Goal: Transaction & Acquisition: Purchase product/service

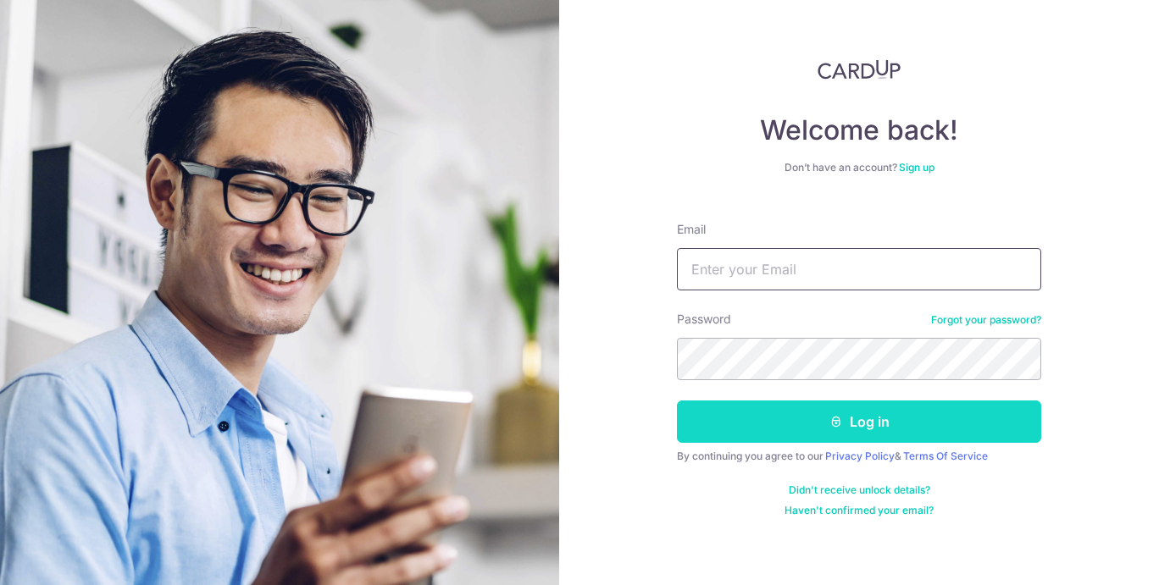
type input "lily.effendi@hotmail.com"
click at [859, 431] on button "Log in" at bounding box center [859, 422] width 364 height 42
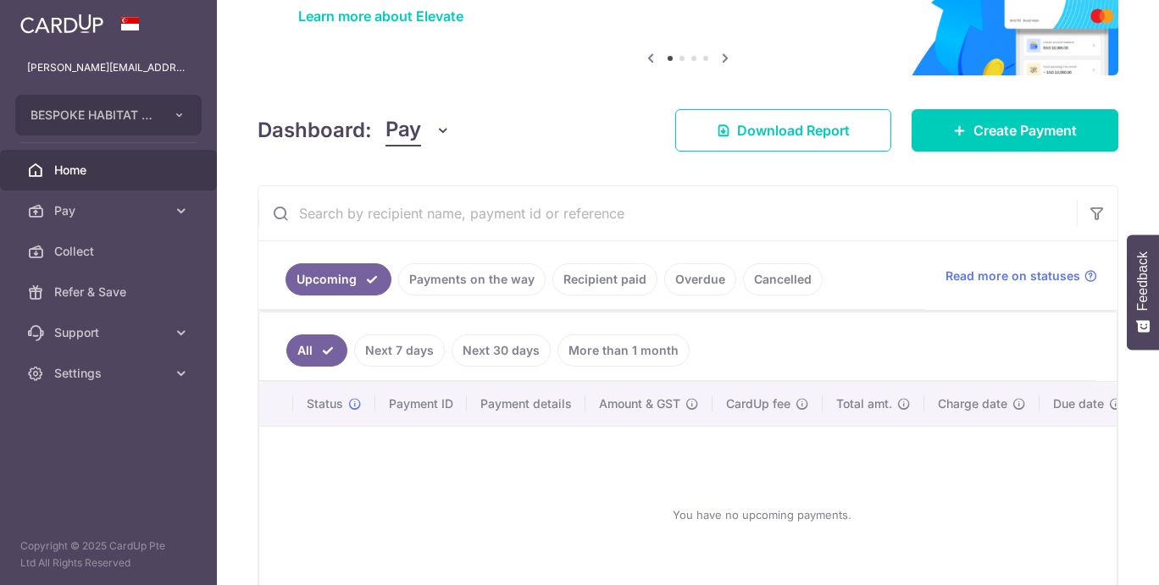
scroll to position [146, 0]
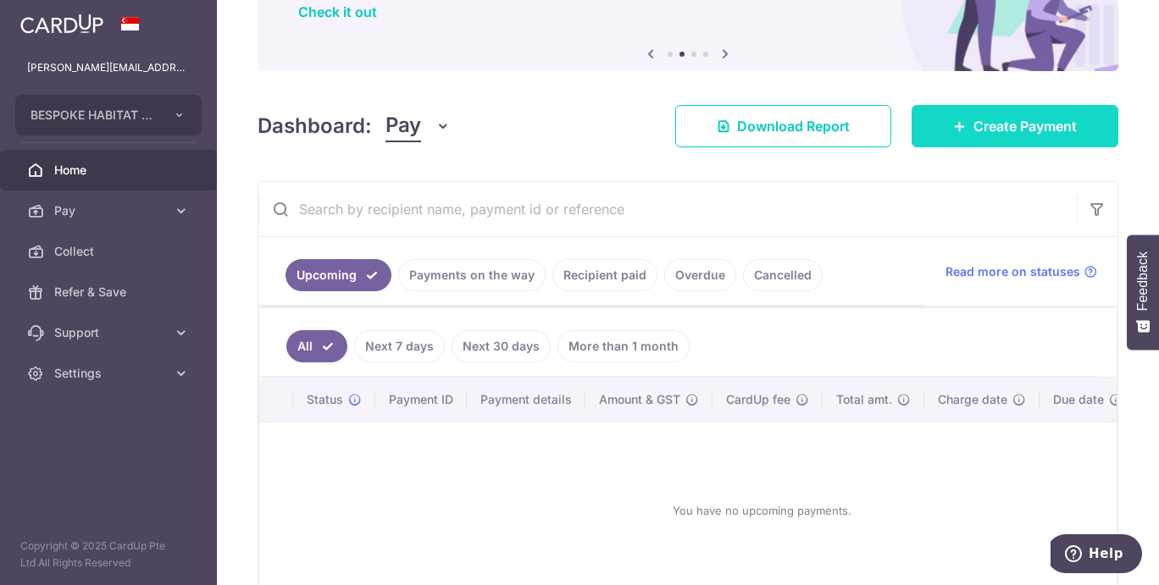
click at [984, 136] on link "Create Payment" at bounding box center [1015, 126] width 207 height 42
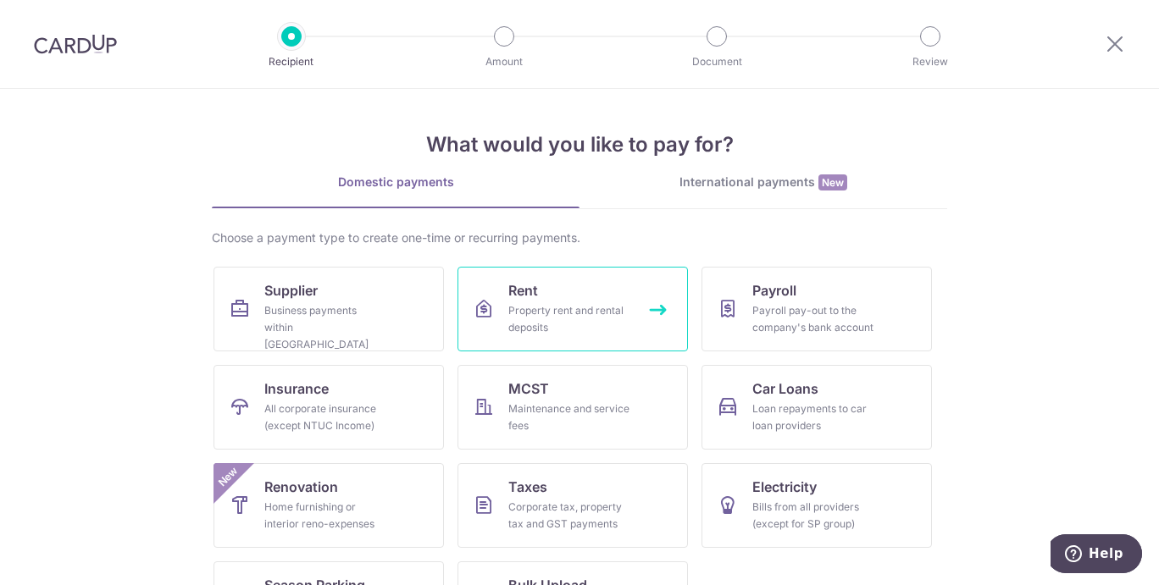
click at [578, 319] on div "Property rent and rental deposits" at bounding box center [569, 319] width 122 height 34
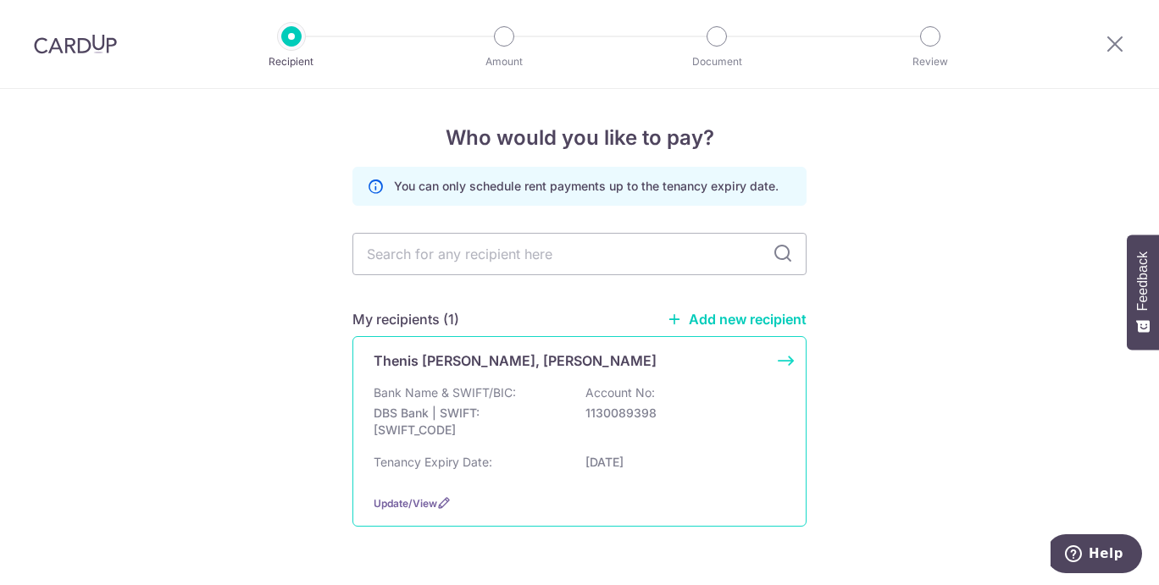
click at [467, 393] on p "Bank Name & SWIFT/BIC:" at bounding box center [445, 393] width 142 height 17
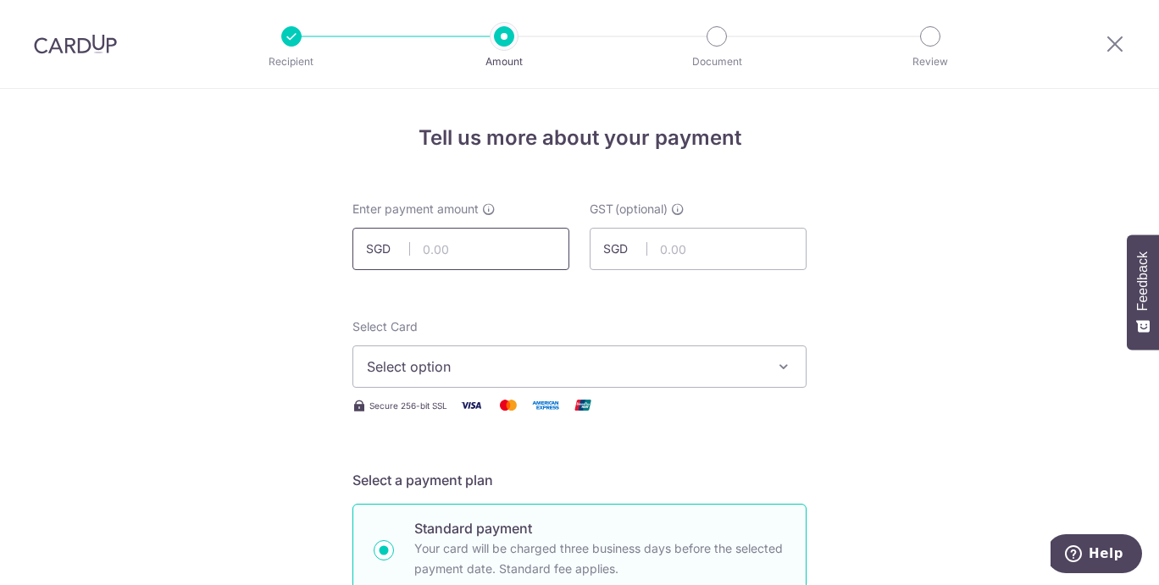
click at [441, 260] on input "text" at bounding box center [460, 249] width 217 height 42
type input "6,300.00"
click at [781, 368] on icon "button" at bounding box center [783, 366] width 17 height 17
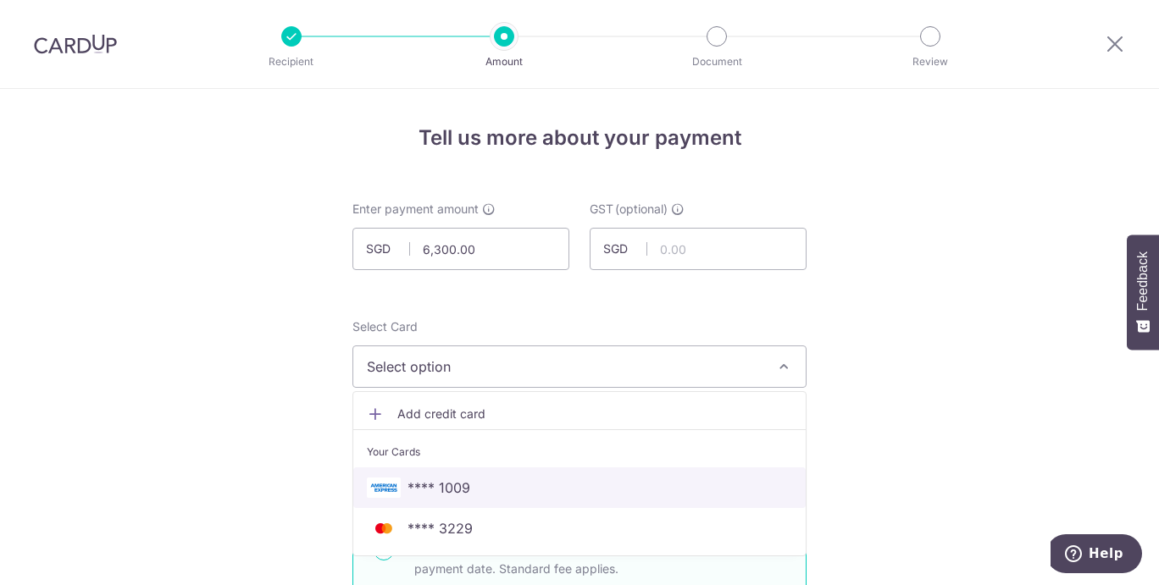
click at [448, 488] on span "**** 1009" at bounding box center [439, 488] width 63 height 20
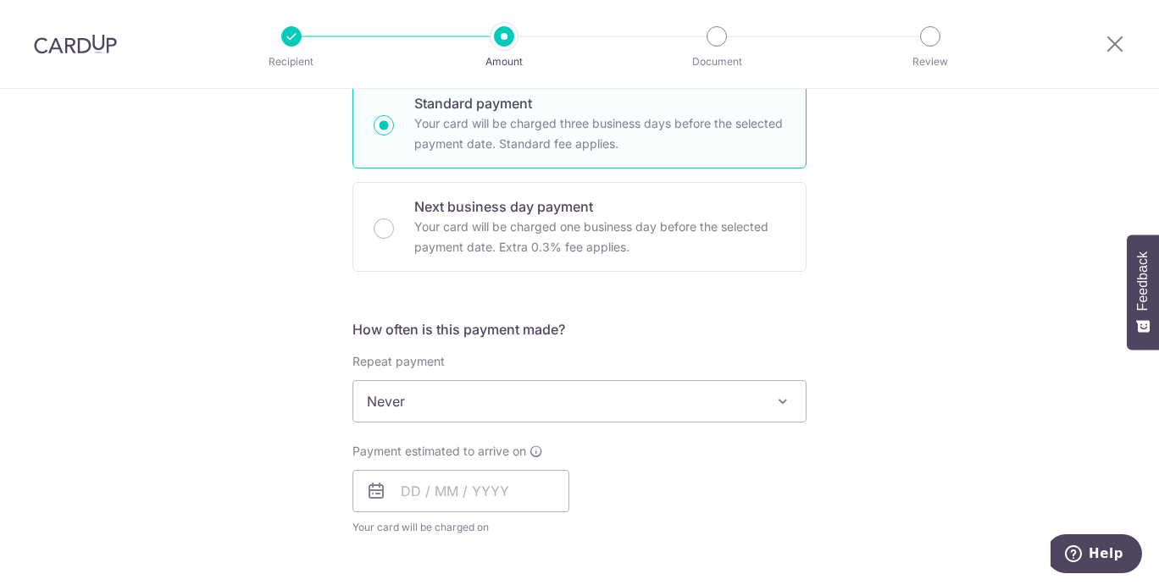
scroll to position [426, 0]
click at [403, 487] on input "text" at bounding box center [460, 490] width 217 height 42
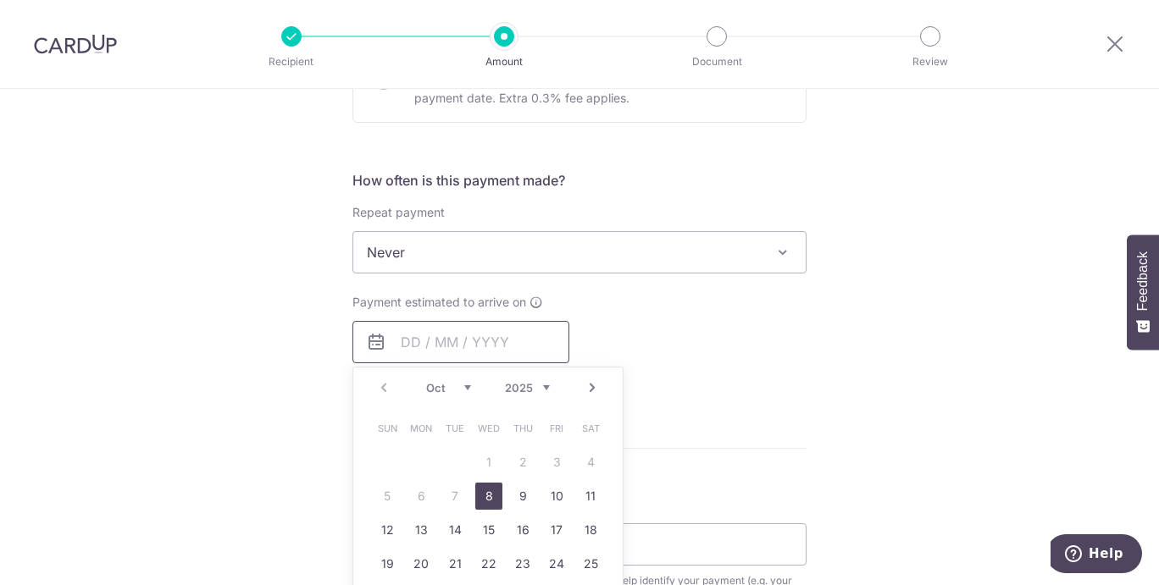
scroll to position [575, 0]
click at [546, 530] on link "17" at bounding box center [556, 529] width 27 height 27
type input "[DATE]"
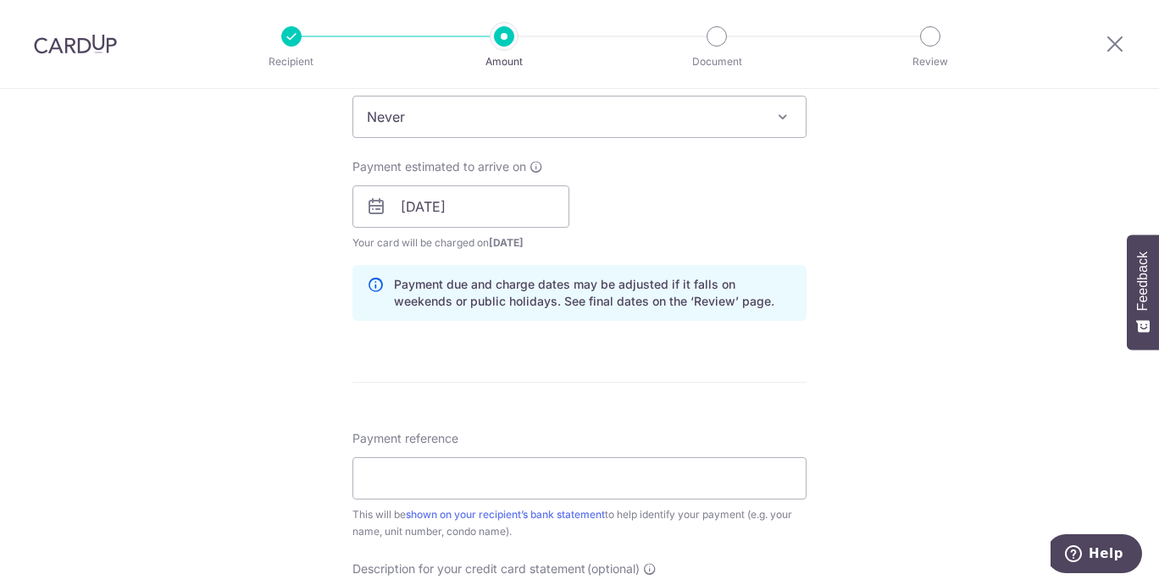
scroll to position [713, 0]
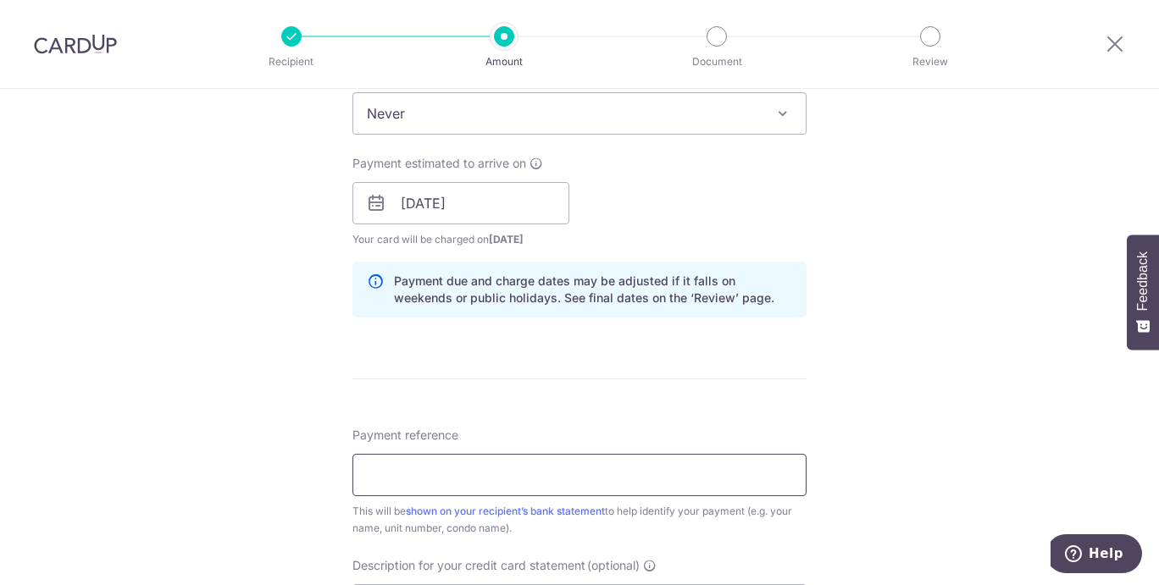
click at [545, 475] on input "Payment reference" at bounding box center [579, 475] width 454 height 42
click at [445, 474] on input "Rental 16 Apr to 15 May 2025" at bounding box center [579, 475] width 454 height 42
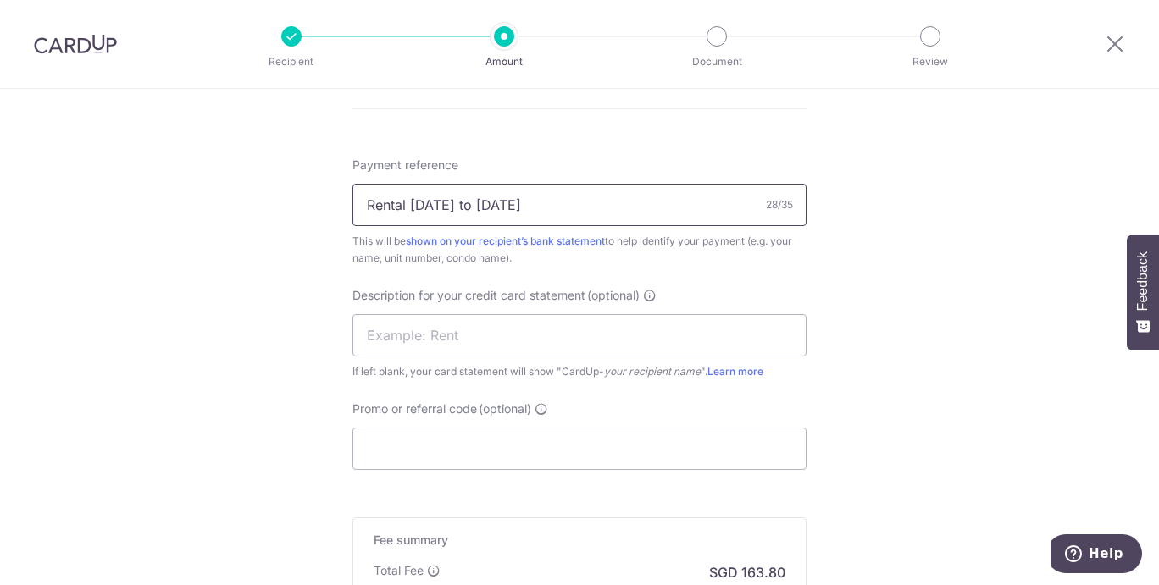
scroll to position [985, 0]
type input "Rental [DATE] to [DATE]"
click at [588, 337] on input "text" at bounding box center [579, 334] width 454 height 42
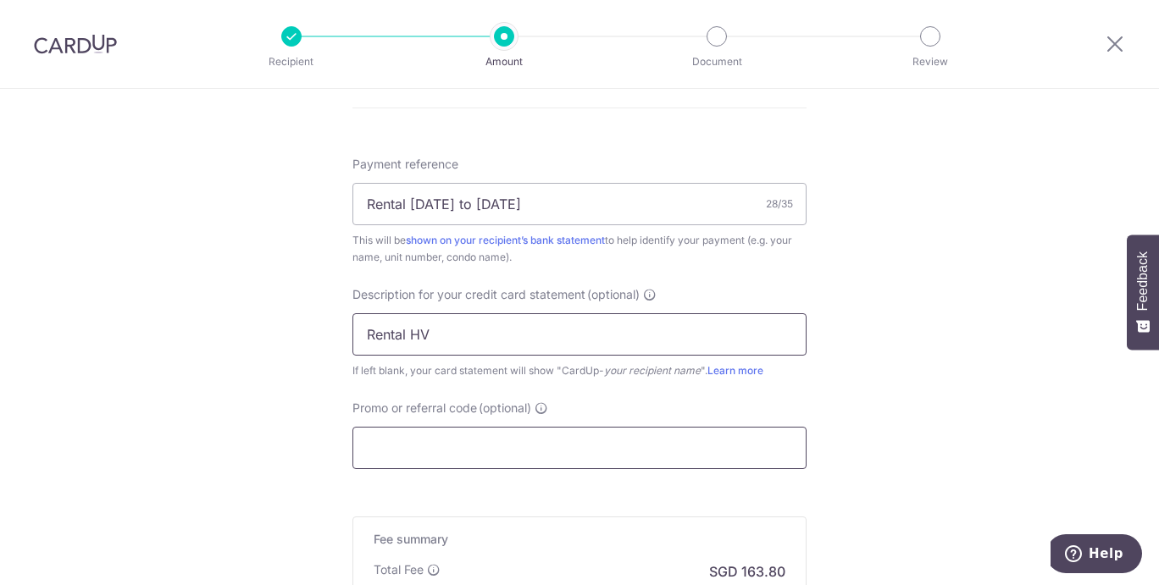
type input "Rental HV"
click at [618, 441] on input "Promo or referral code (optional)" at bounding box center [579, 448] width 454 height 42
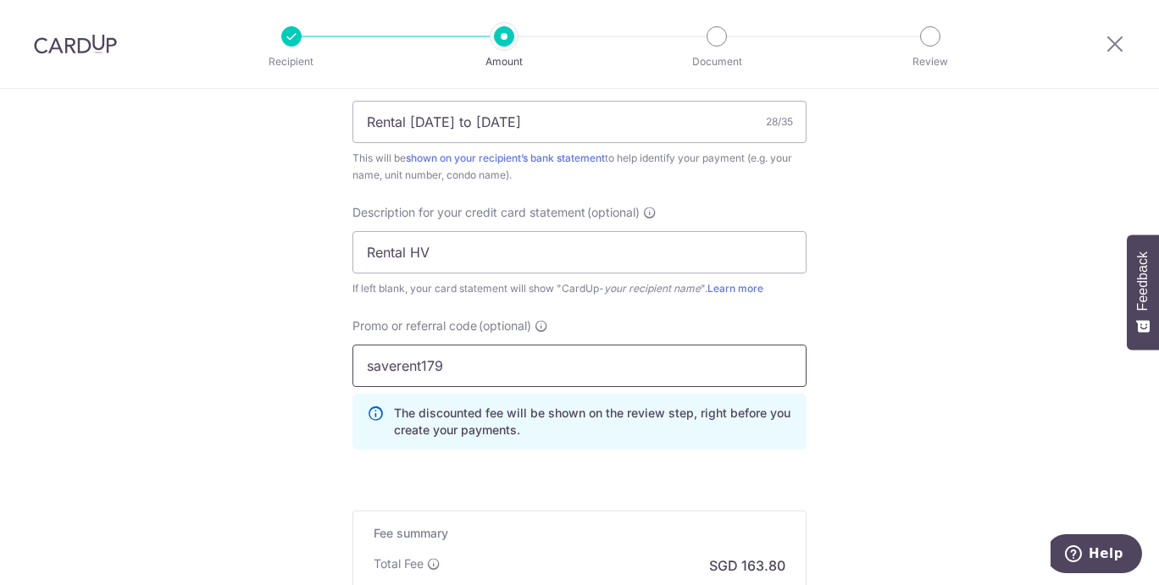
scroll to position [1075, 0]
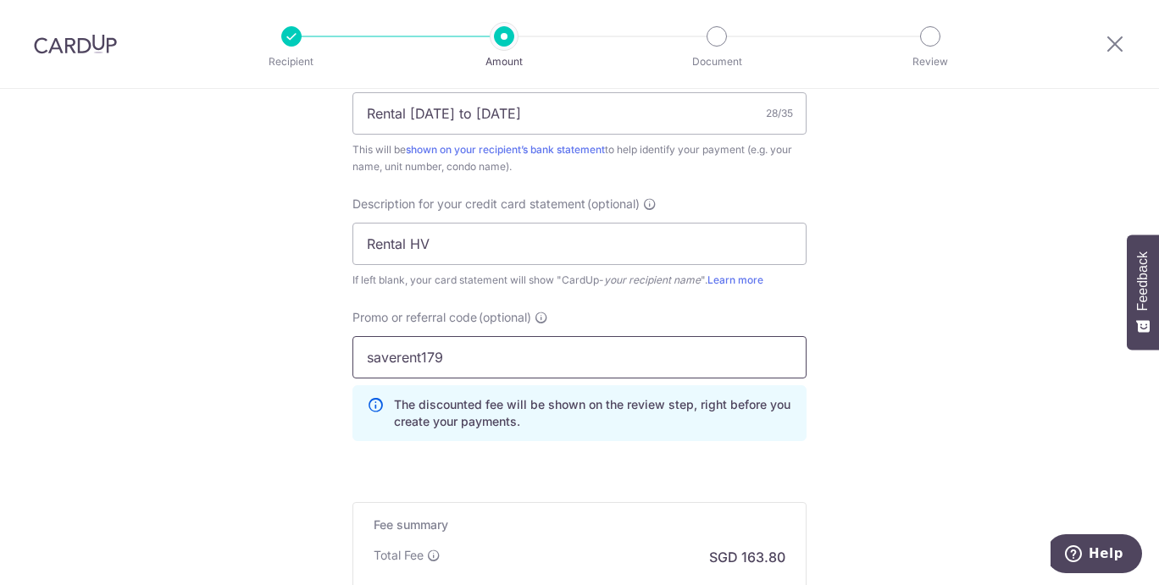
type input "saverent179"
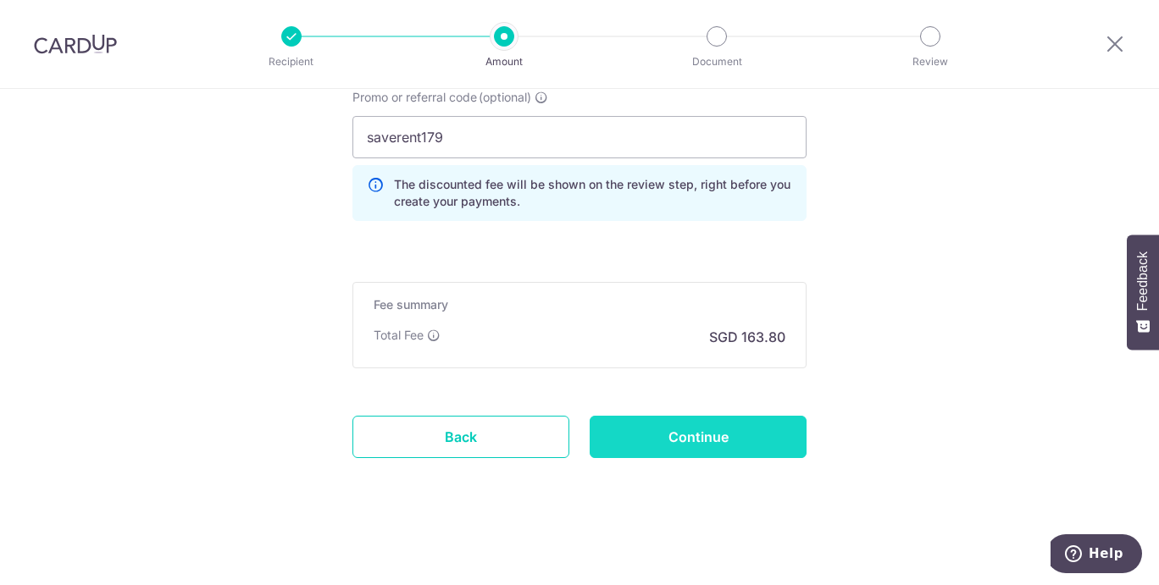
click at [696, 437] on input "Continue" at bounding box center [698, 437] width 217 height 42
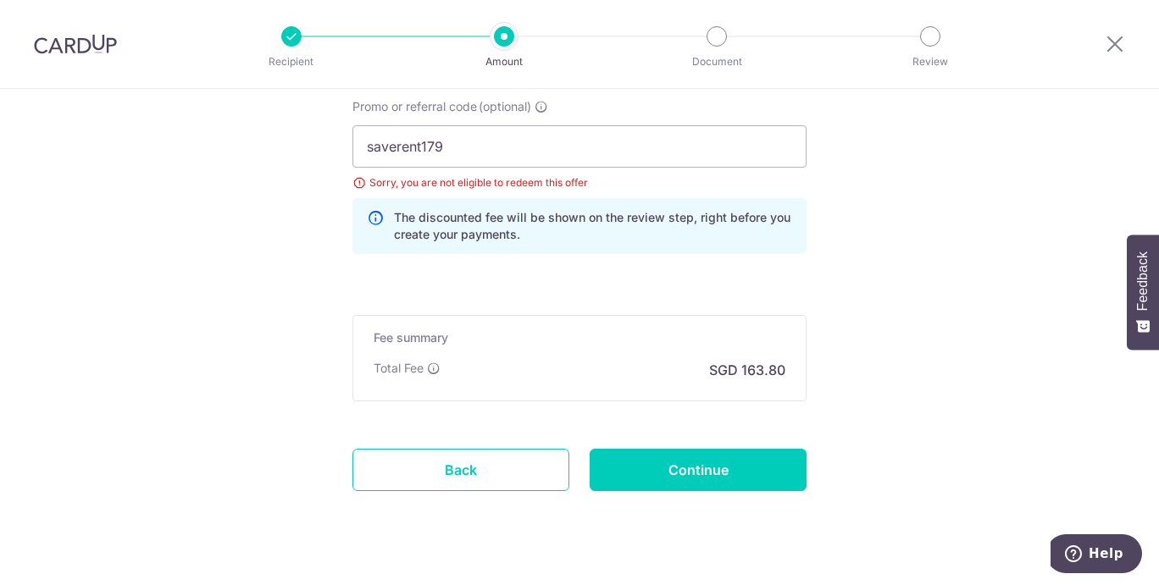
scroll to position [1284, 0]
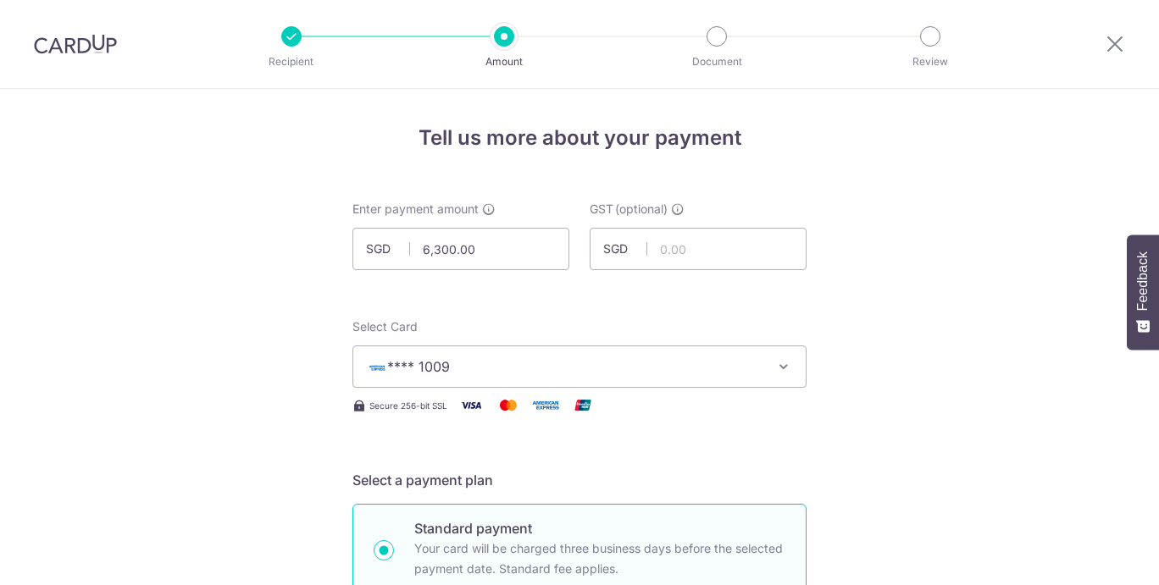
click at [788, 367] on button "**** 1009" at bounding box center [579, 367] width 454 height 42
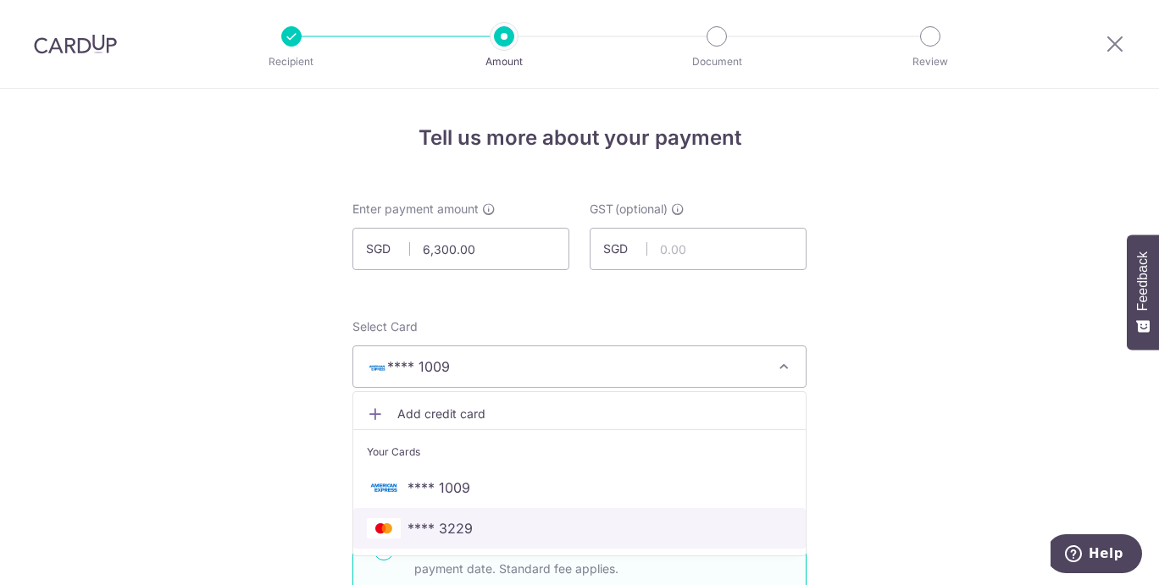
click at [469, 527] on span "**** 3229" at bounding box center [579, 529] width 425 height 20
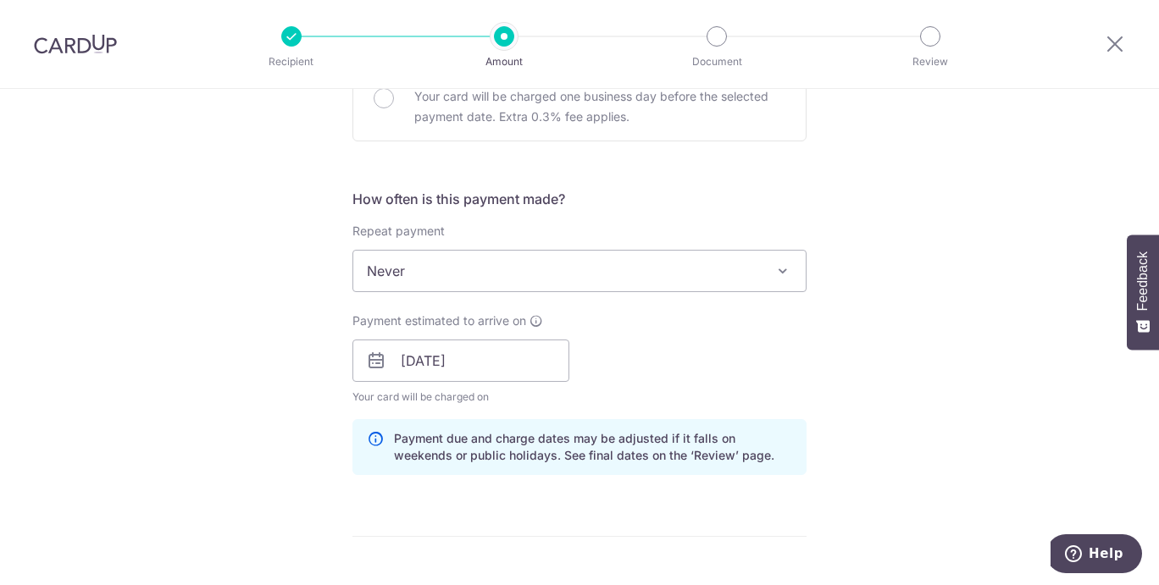
scroll to position [559, 0]
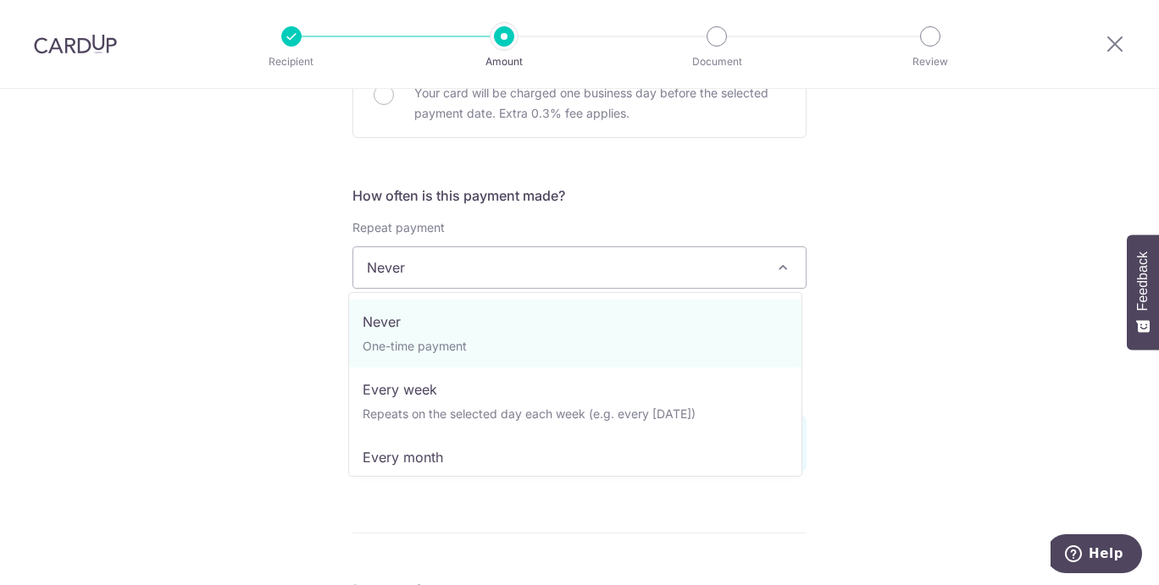
click at [779, 267] on span at bounding box center [783, 268] width 20 height 20
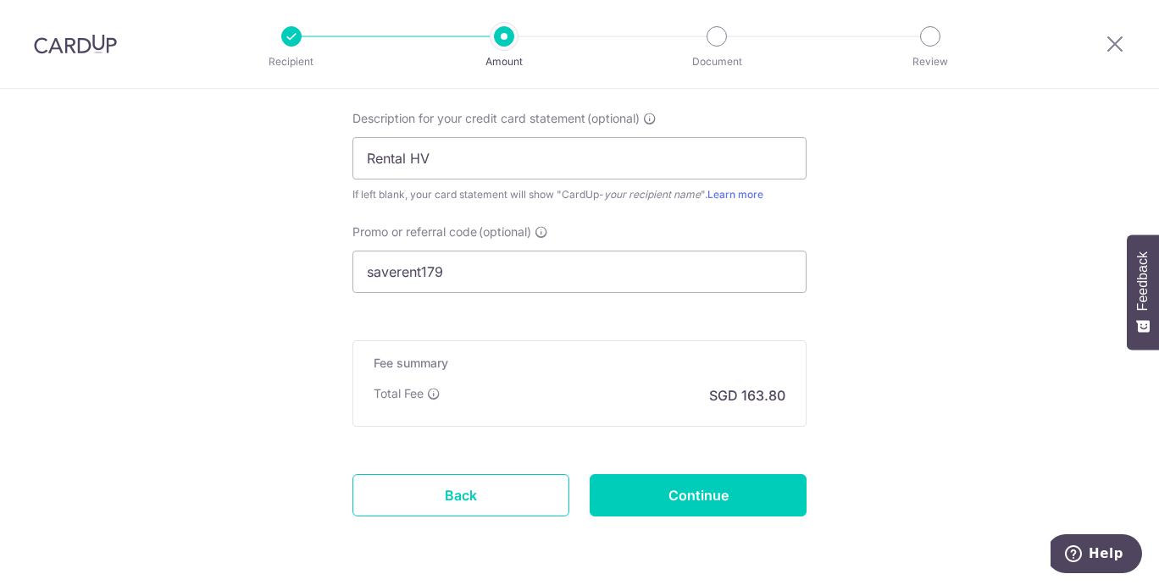
scroll to position [1162, 0]
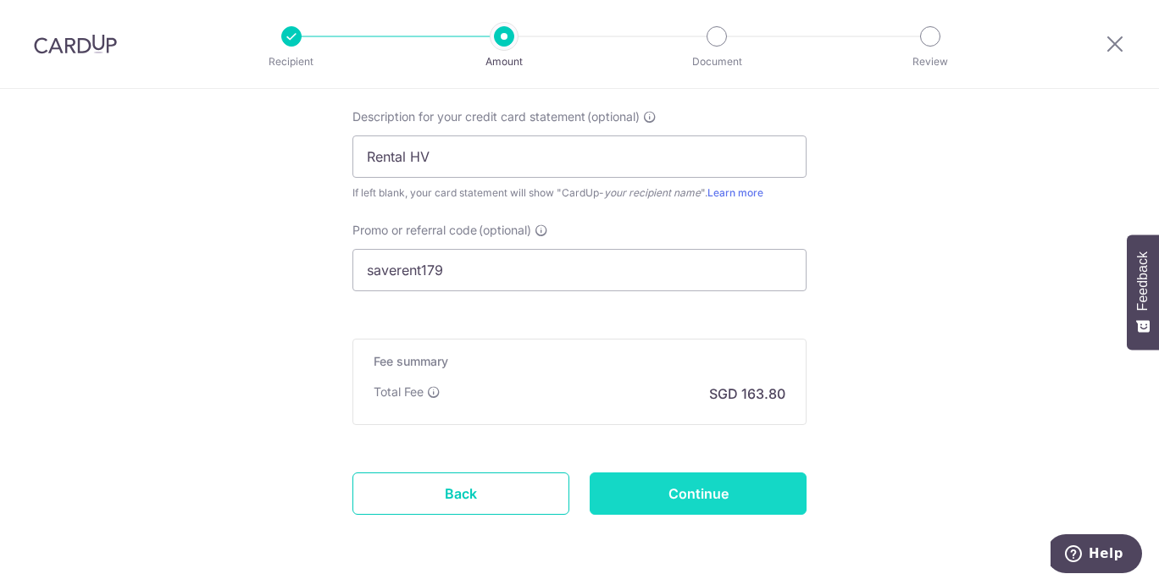
click at [680, 502] on input "Continue" at bounding box center [698, 494] width 217 height 42
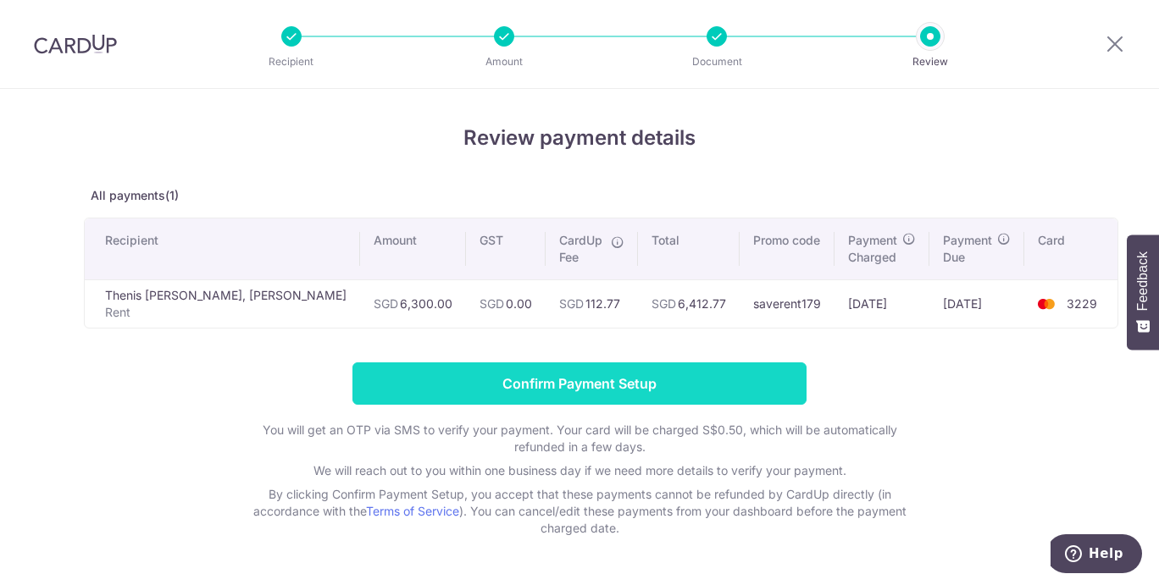
click at [574, 386] on input "Confirm Payment Setup" at bounding box center [579, 384] width 454 height 42
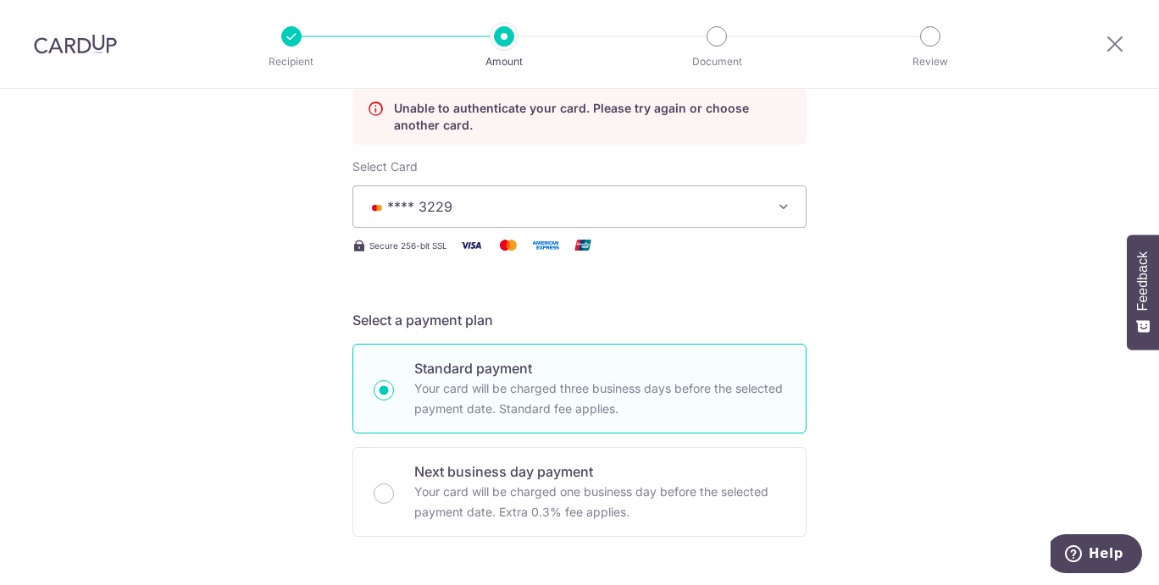
click at [782, 203] on icon "button" at bounding box center [783, 206] width 17 height 17
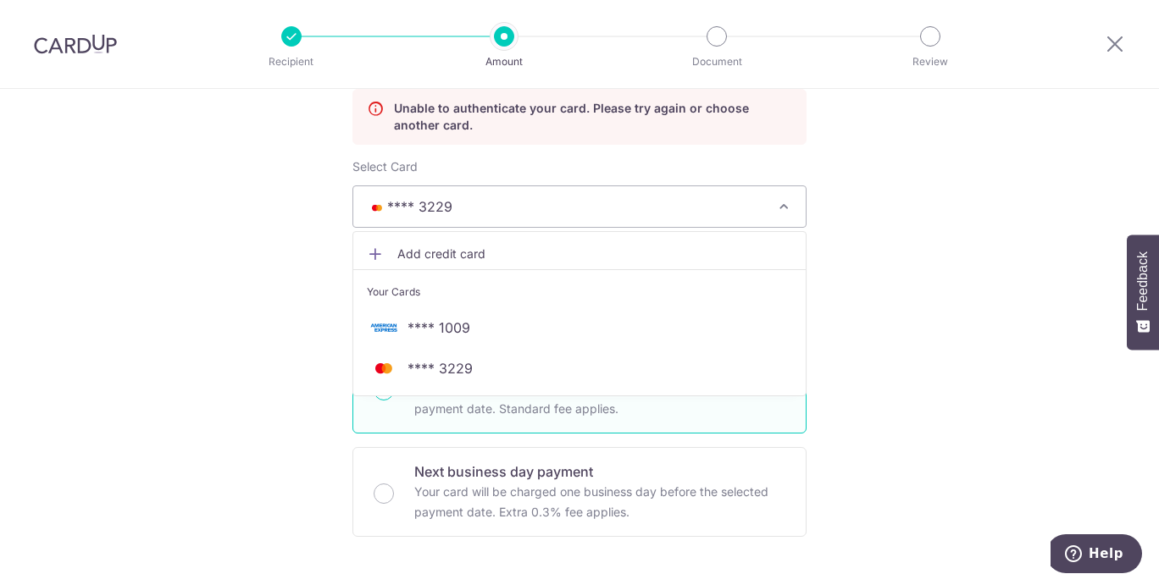
click at [517, 251] on span "Add credit card" at bounding box center [594, 254] width 395 height 17
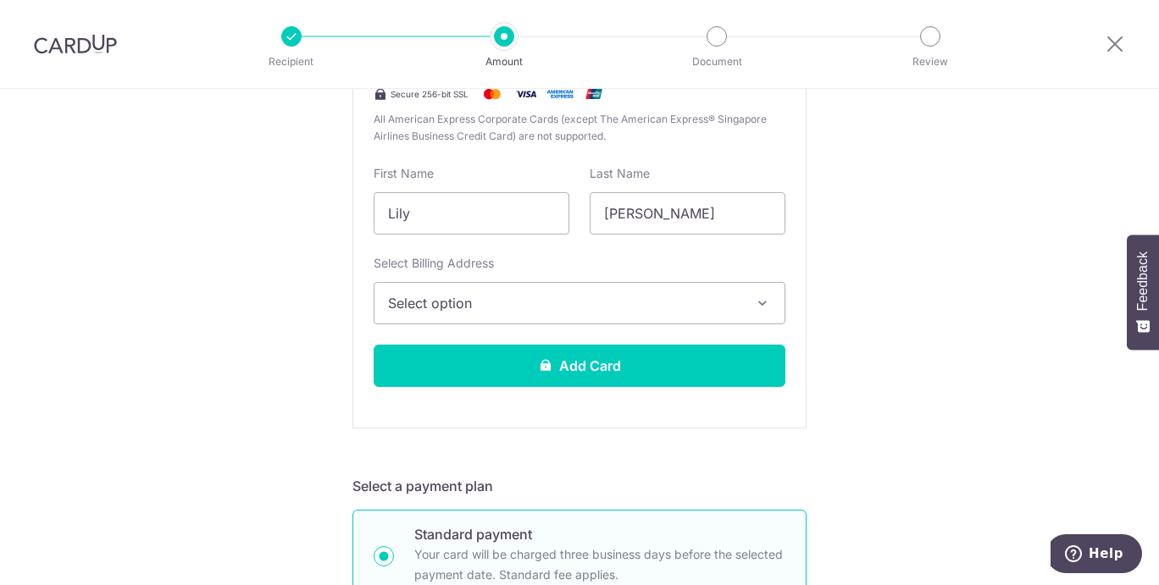
scroll to position [530, 0]
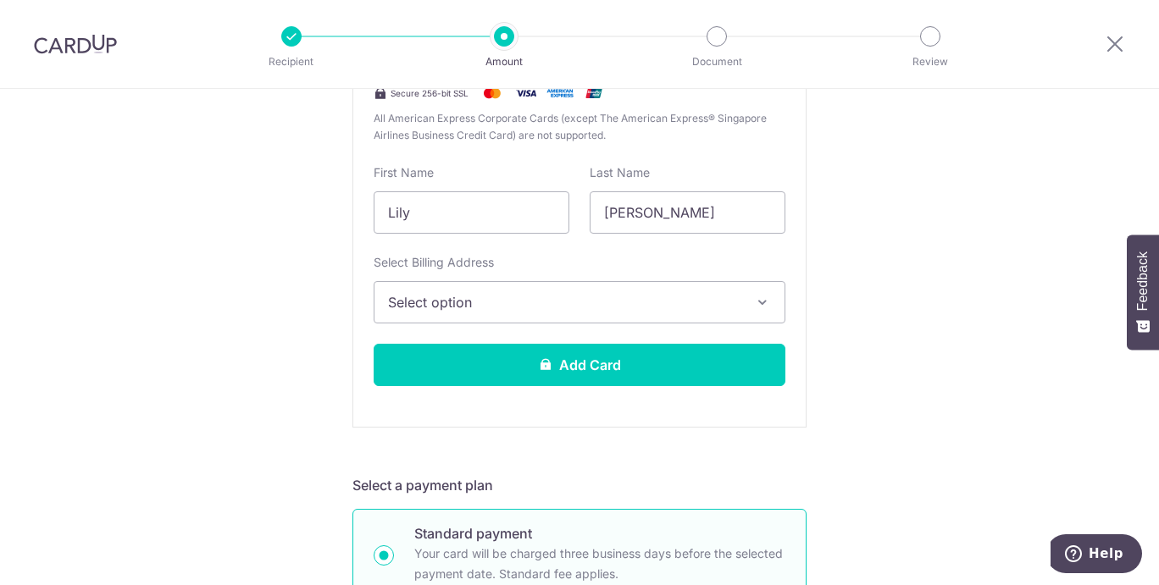
click at [759, 303] on icon "button" at bounding box center [762, 302] width 17 height 17
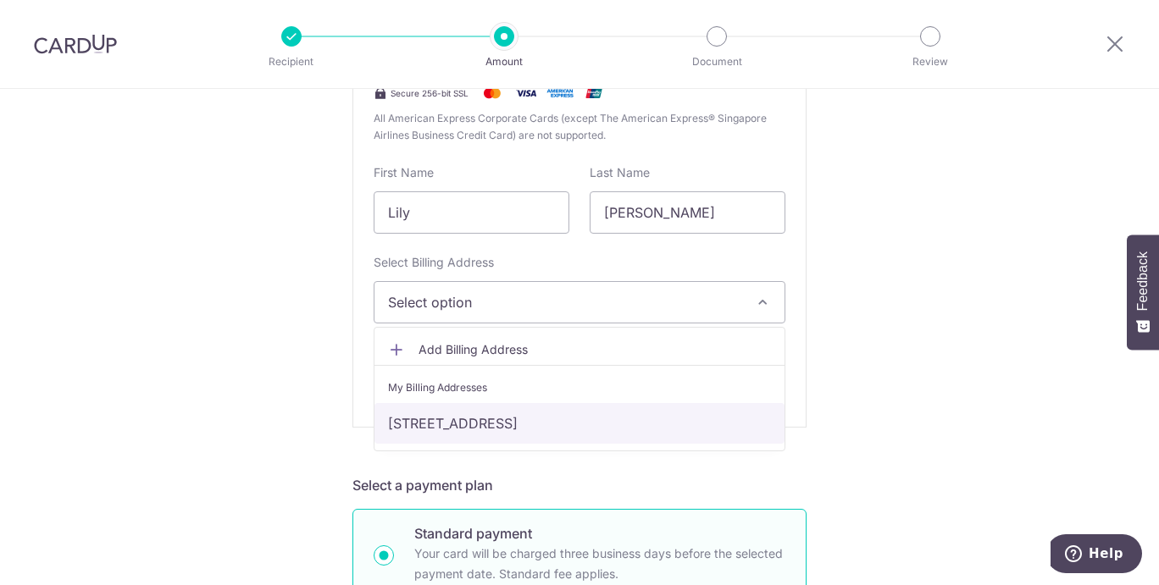
click at [590, 428] on link "59 Nim Rise, Nim Collection, Singapore, Singapore-804449" at bounding box center [579, 423] width 410 height 41
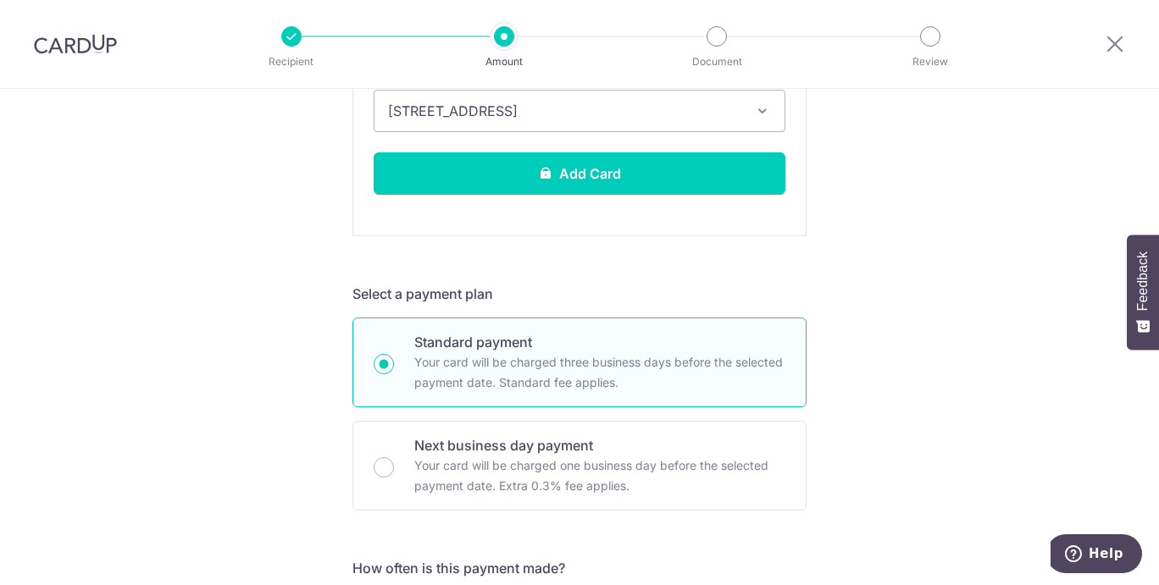
scroll to position [722, 0]
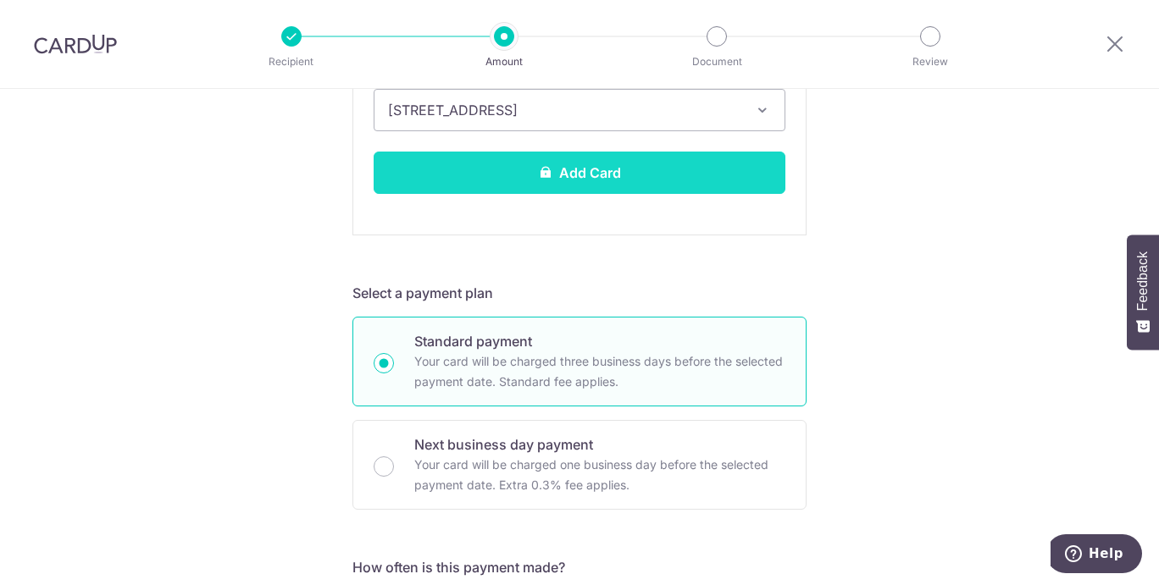
click at [632, 172] on button "Add Card" at bounding box center [580, 173] width 412 height 42
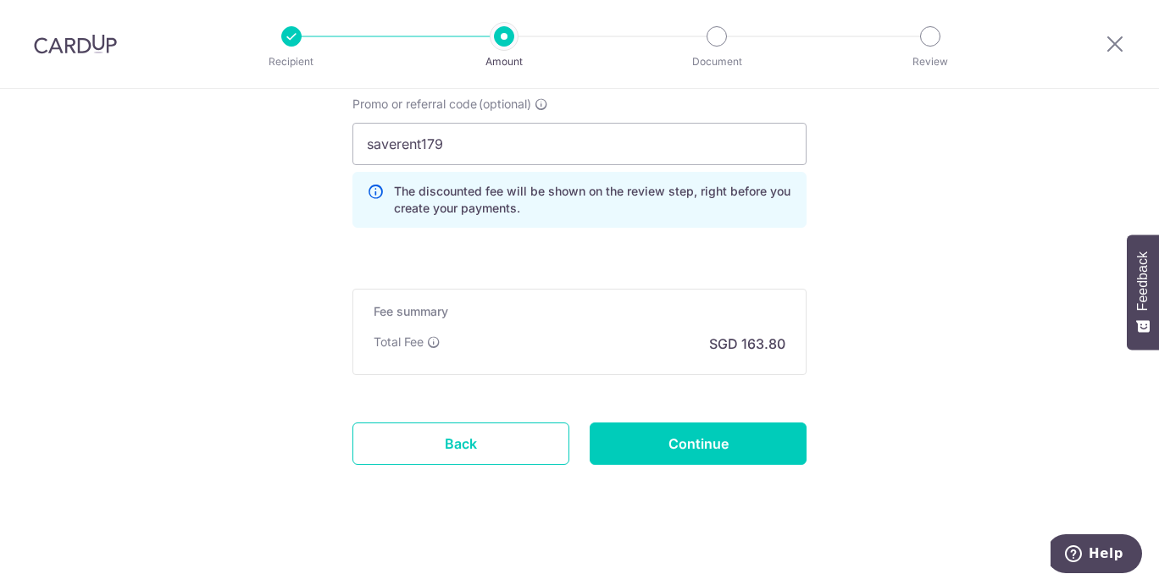
scroll to position [1295, 0]
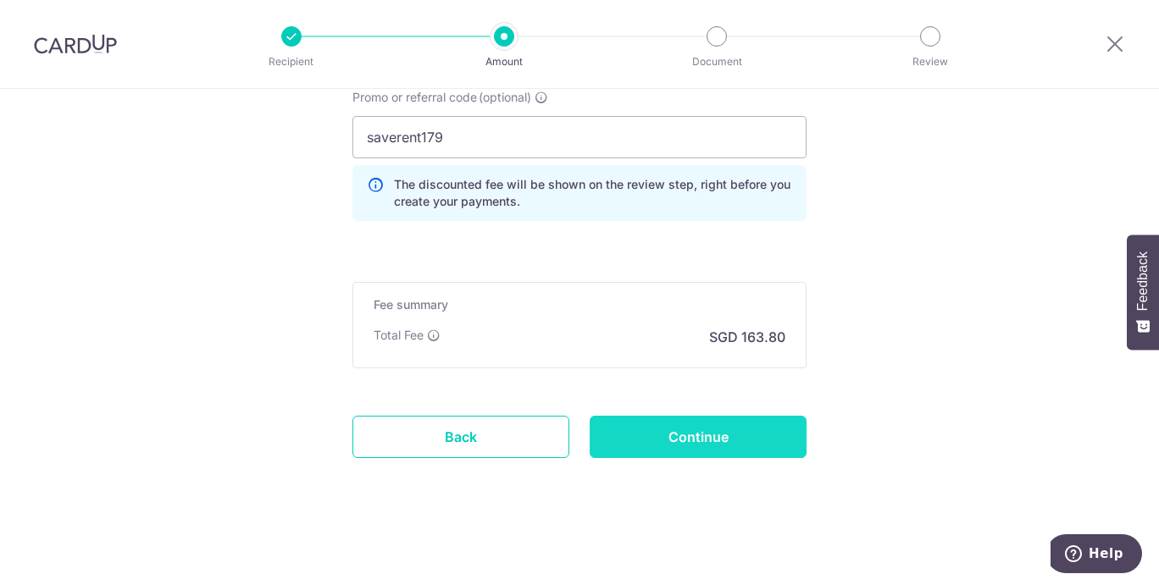
click at [696, 433] on input "Continue" at bounding box center [698, 437] width 217 height 42
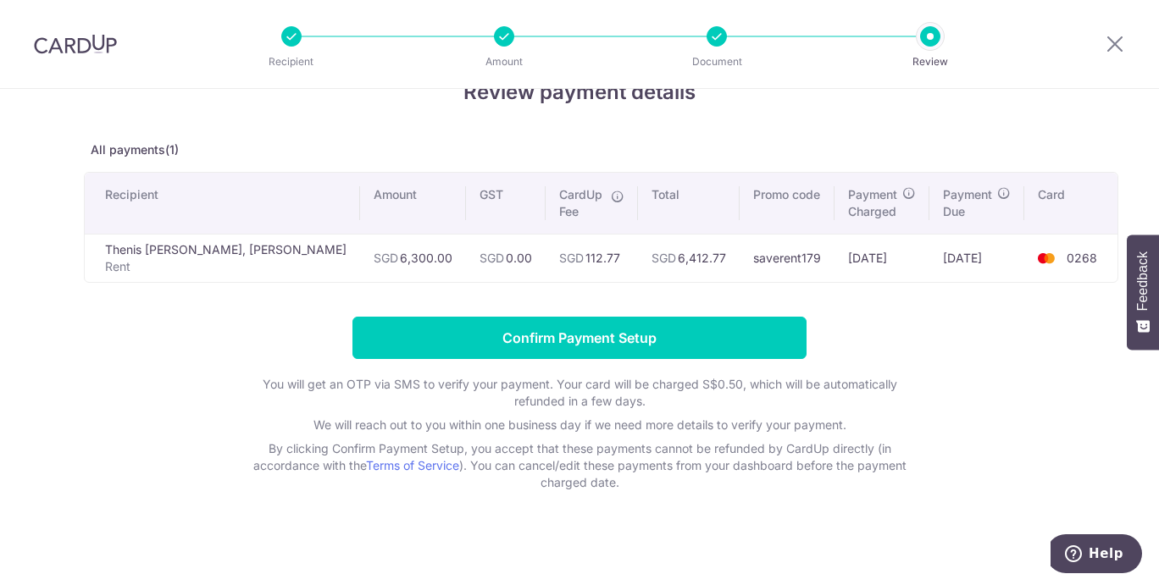
scroll to position [52, 0]
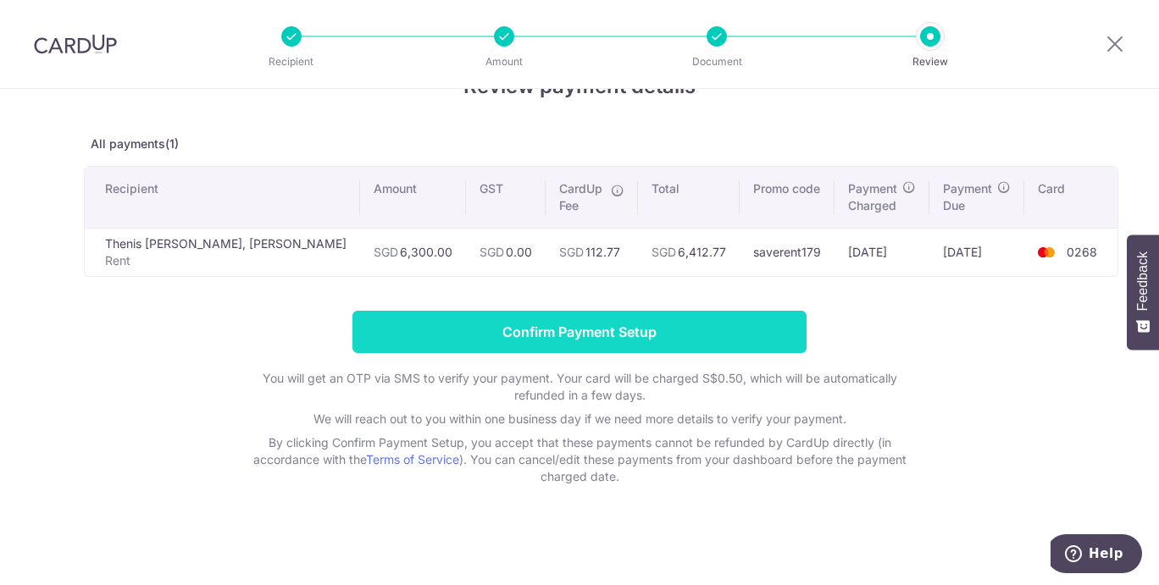
click at [560, 327] on input "Confirm Payment Setup" at bounding box center [579, 332] width 454 height 42
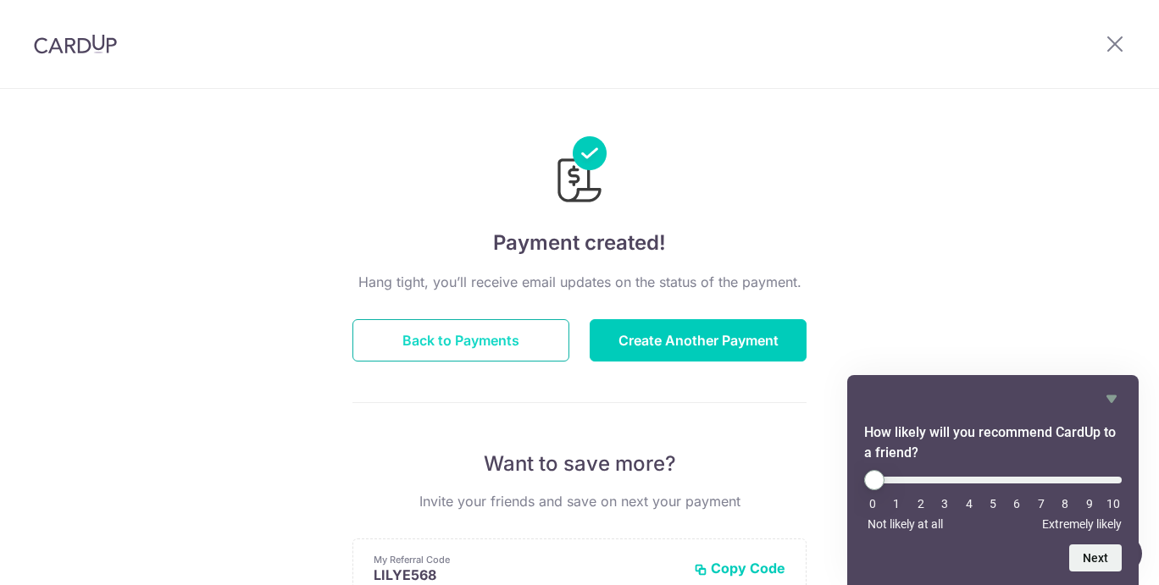
click at [524, 341] on button "Back to Payments" at bounding box center [460, 340] width 217 height 42
